Goal: Communication & Community: Ask a question

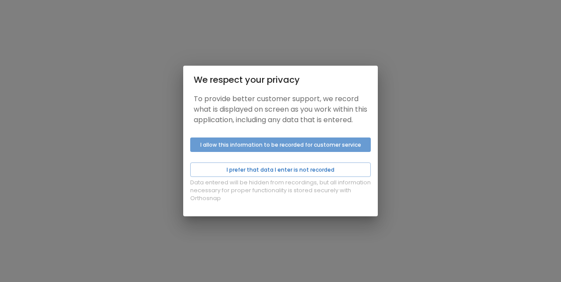
click at [306, 148] on button "I allow this information to be recorded for customer service" at bounding box center [280, 145] width 181 height 14
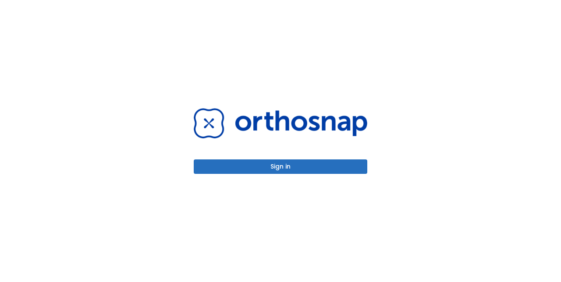
click at [293, 165] on button "Sign in" at bounding box center [281, 167] width 174 height 14
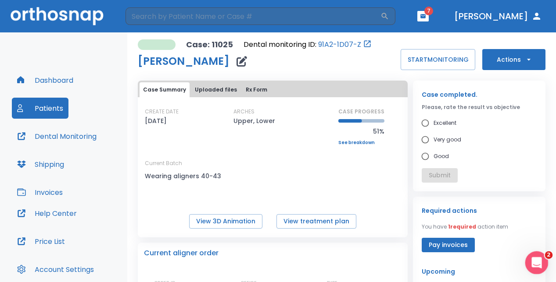
click at [536, 257] on icon "Open Intercom Messenger" at bounding box center [535, 262] width 14 height 14
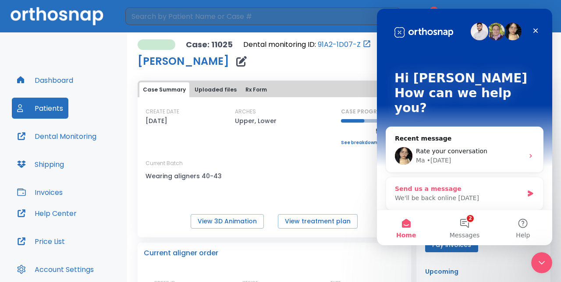
click at [498, 194] on div "We'll be back online tomorrow" at bounding box center [459, 198] width 129 height 9
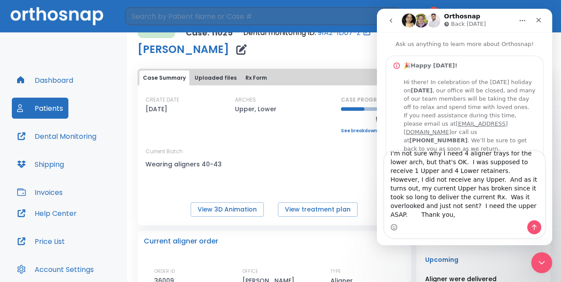
scroll to position [7, 0]
click at [418, 215] on textarea "I'm not sure why I need 4 aligner trays for the lower arch, but that's OK. I wa…" at bounding box center [465, 185] width 161 height 69
click at [529, 198] on textarea "I'm not sure why I need 4 aligner trays for the lower arch, but that's OK. I wa…" at bounding box center [465, 185] width 161 height 69
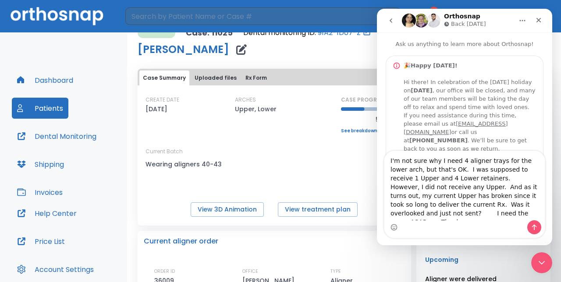
drag, startPoint x: 500, startPoint y: 215, endPoint x: 415, endPoint y: 137, distance: 115.2
click at [415, 137] on div "Ask us anything to learn more about Orthosnap! 🎉 Happy Labor Day! Hi there! In …" at bounding box center [464, 138] width 175 height 213
type textarea "I'm not sure why I need 4 aligner trays for the lower arch, but that's OK. I wa…"
click at [420, 225] on div "Intercom messenger" at bounding box center [465, 228] width 161 height 14
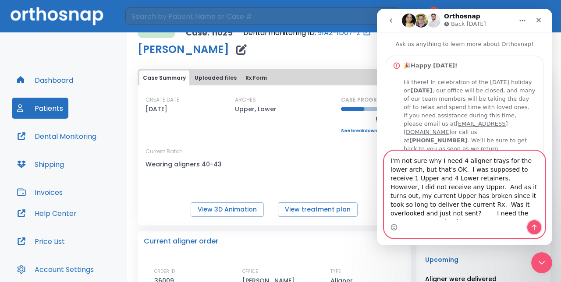
click at [535, 225] on icon "Send a message…" at bounding box center [534, 228] width 5 height 6
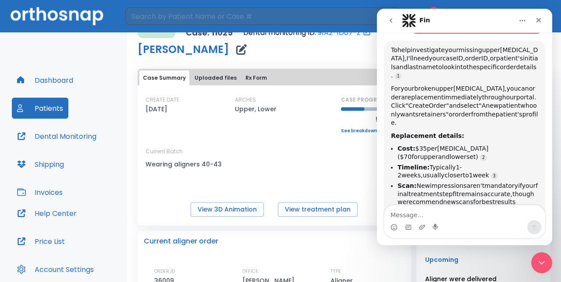
scroll to position [265, 0]
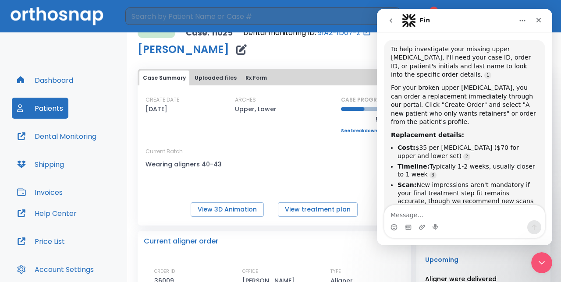
drag, startPoint x: 475, startPoint y: 19, endPoint x: 478, endPoint y: 28, distance: 8.7
click at [478, 28] on div "Fin" at bounding box center [465, 20] width 164 height 17
click at [308, 125] on div "ARCHES Upper, Lower" at bounding box center [274, 115] width 79 height 38
drag, startPoint x: 345, startPoint y: 56, endPoint x: 316, endPoint y: 68, distance: 31.3
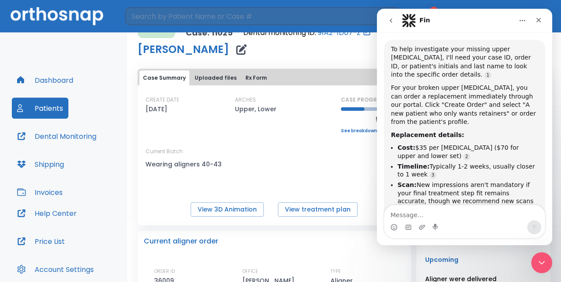
click at [468, 23] on div "Fin" at bounding box center [457, 21] width 111 height 14
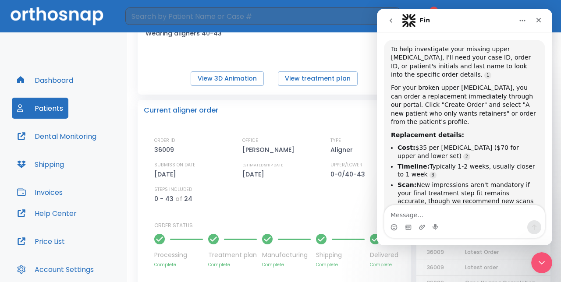
scroll to position [143, 0]
click at [458, 221] on div "Intercom messenger" at bounding box center [465, 228] width 161 height 14
click at [428, 217] on textarea "Message…" at bounding box center [465, 213] width 161 height 15
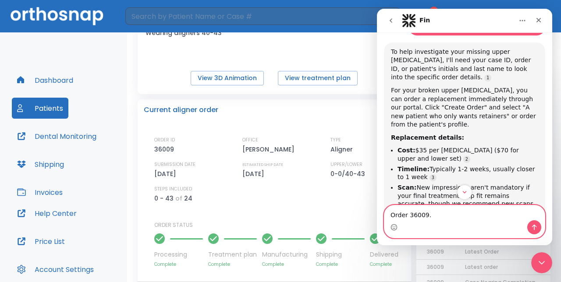
scroll to position [259, 0]
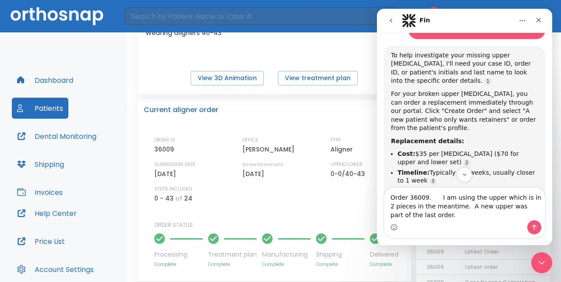
click at [296, 104] on div "Current aligner order ORDER ID 36009 OFFICE Robert Grodner TYPE Aligner SUBMISS…" at bounding box center [275, 184] width 274 height 168
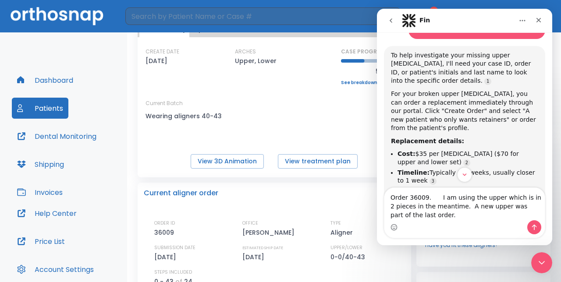
scroll to position [61, 0]
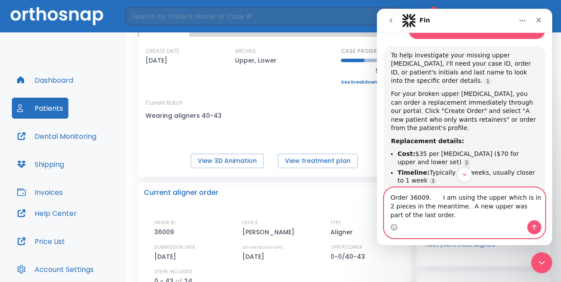
click at [540, 206] on textarea "Order 36009. I am using the upper which is in 2 pieces in the meantime. A new u…" at bounding box center [465, 204] width 161 height 32
click at [443, 217] on textarea "Order 36009. I am using the upper which is in 2 pieces in the meantime. A new u…" at bounding box center [465, 204] width 161 height 32
type textarea "Order 36009. I am using the upper which is in 2 pieces in the meantime. A new u…"
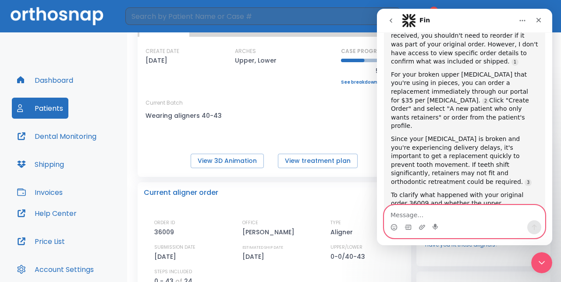
scroll to position [601, 0]
click at [444, 221] on div "Intercom messenger" at bounding box center [465, 228] width 161 height 14
click at [459, 230] on div "Intercom messenger" at bounding box center [465, 228] width 161 height 14
click at [443, 214] on textarea "Message…" at bounding box center [465, 213] width 161 height 15
type textarea "OK, I'll contact them tomorrow"
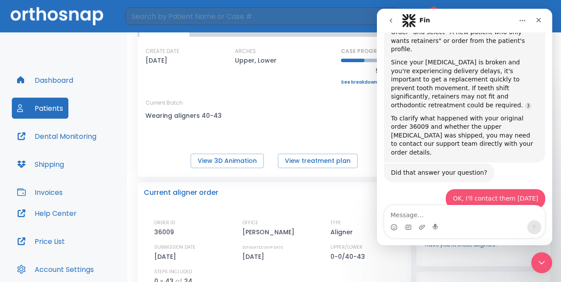
scroll to position [678, 0]
